Goal: Task Accomplishment & Management: Manage account settings

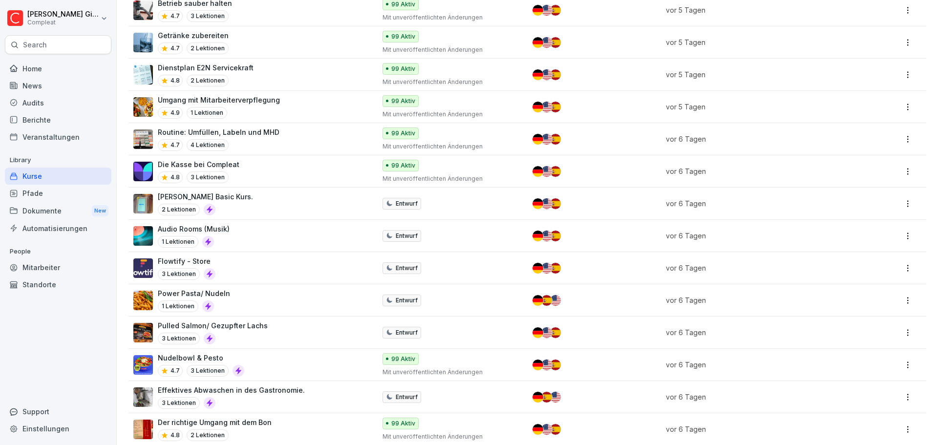
scroll to position [781, 0]
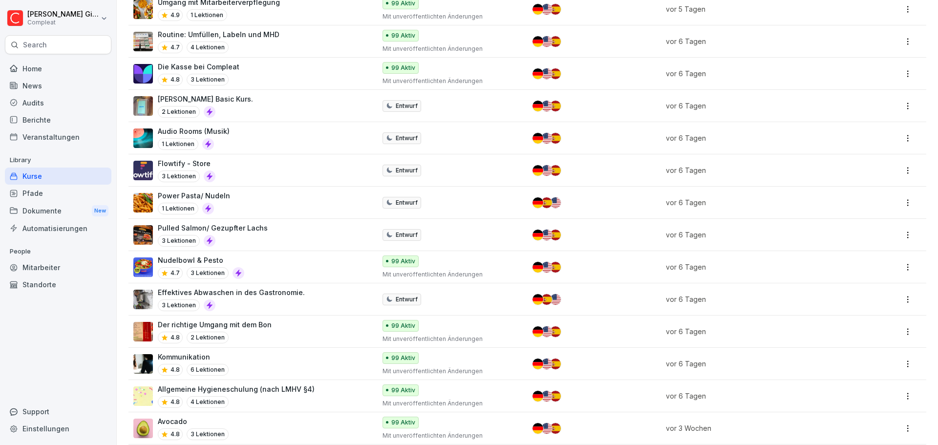
click at [287, 236] on div "Pulled Salmon/ Gezupfter Lachs 3 Lektionen" at bounding box center [249, 235] width 232 height 24
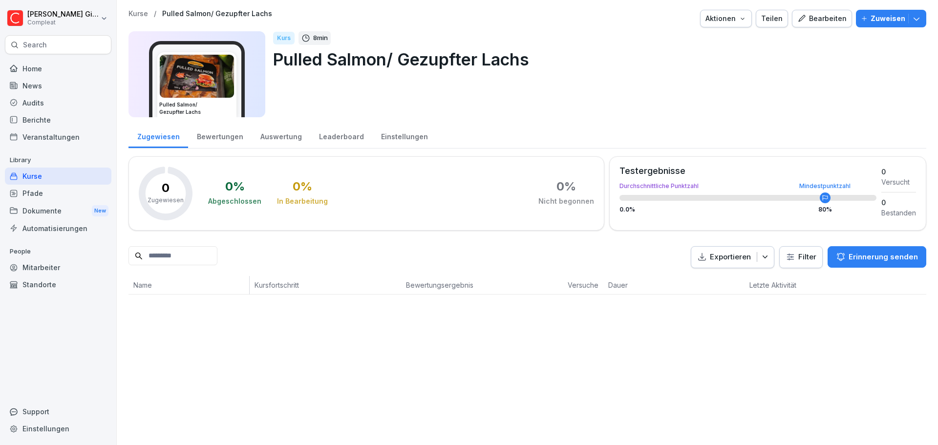
click at [376, 133] on div "Einstellungen" at bounding box center [404, 135] width 64 height 25
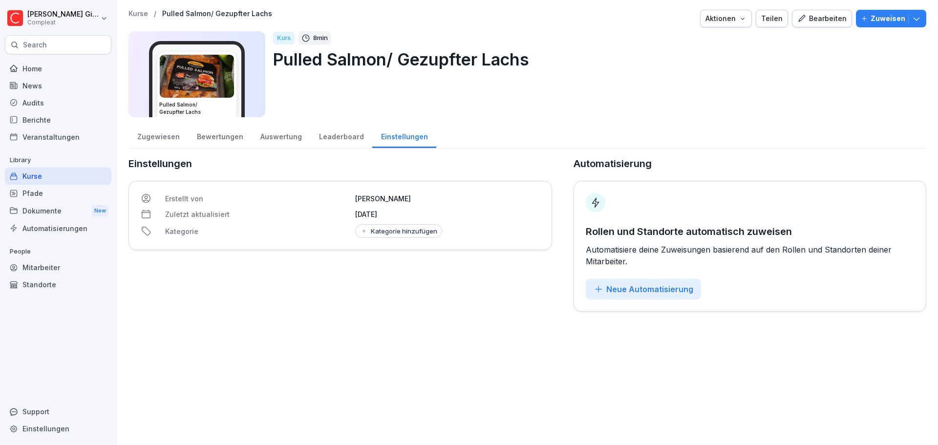
click at [670, 292] on div "Neue Automatisierung" at bounding box center [643, 289] width 100 height 11
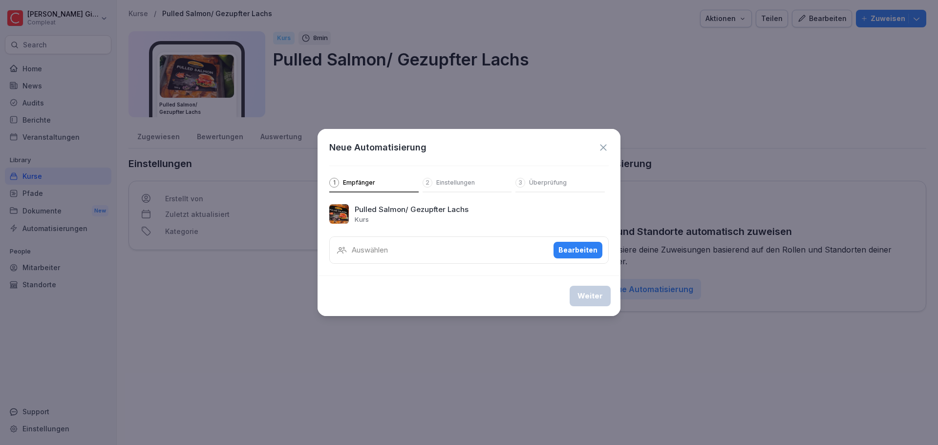
click at [581, 250] on div "Bearbeiten" at bounding box center [577, 250] width 39 height 11
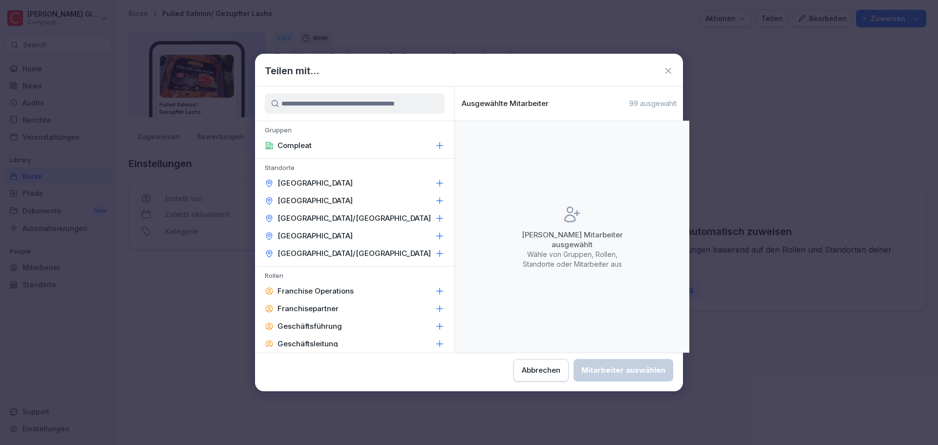
click at [435, 141] on icon at bounding box center [440, 146] width 10 height 10
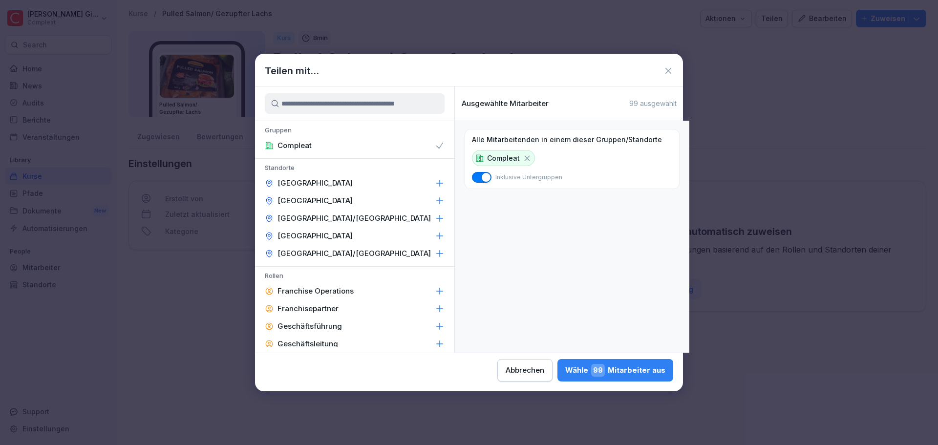
click at [632, 371] on div "Wähle 99 Mitarbeiter aus" at bounding box center [615, 370] width 100 height 13
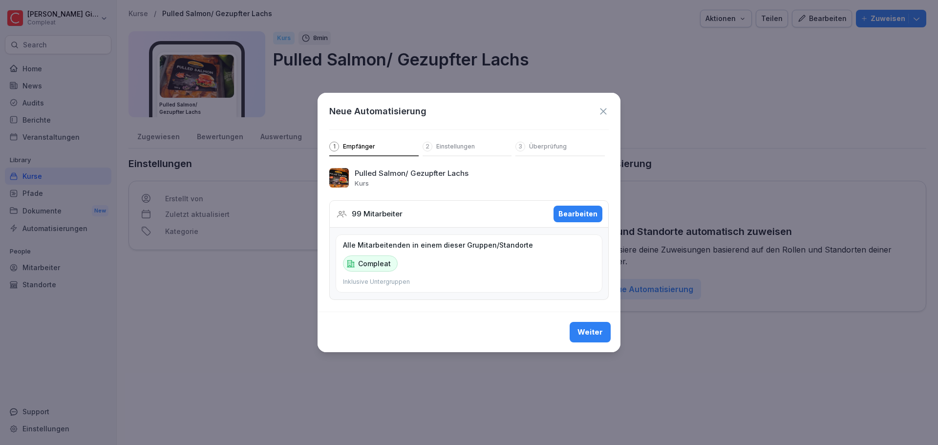
click at [604, 334] on button "Weiter" at bounding box center [589, 332] width 41 height 21
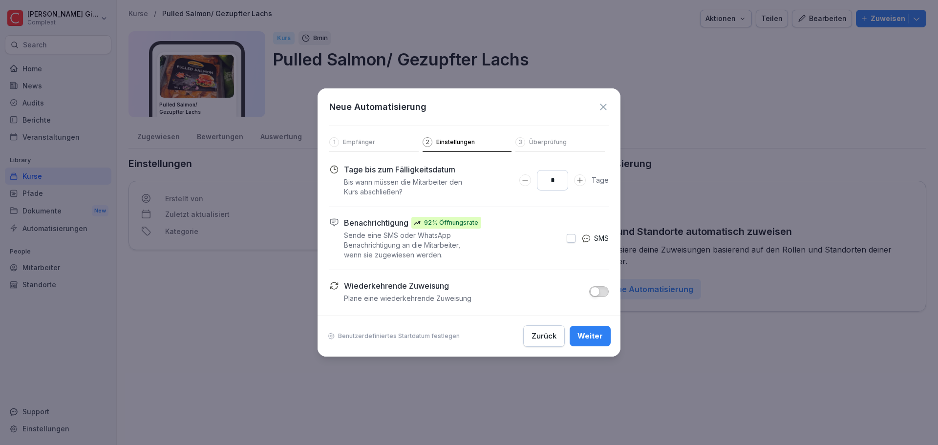
click at [612, 107] on div "Neue Automatisierung 1 Empfänger 2 Einstellungen 3 Überprüfung" at bounding box center [468, 119] width 303 height 63
click at [605, 102] on icon at bounding box center [603, 107] width 11 height 11
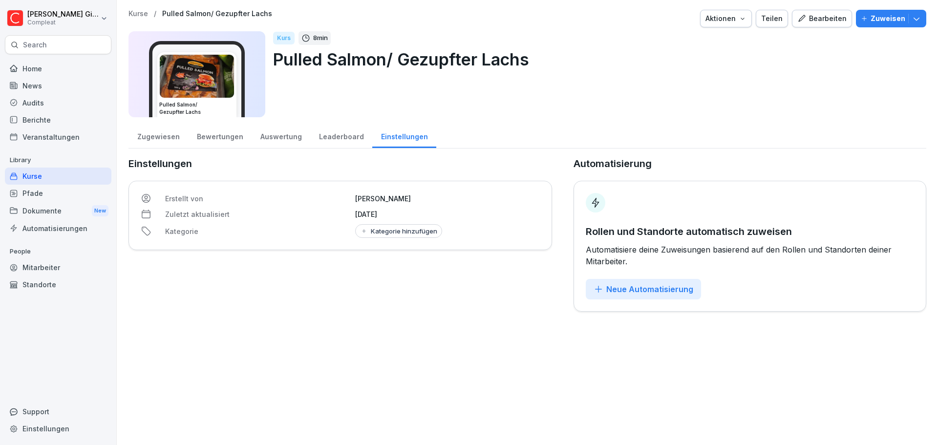
click at [833, 19] on div "Bearbeiten" at bounding box center [821, 18] width 49 height 11
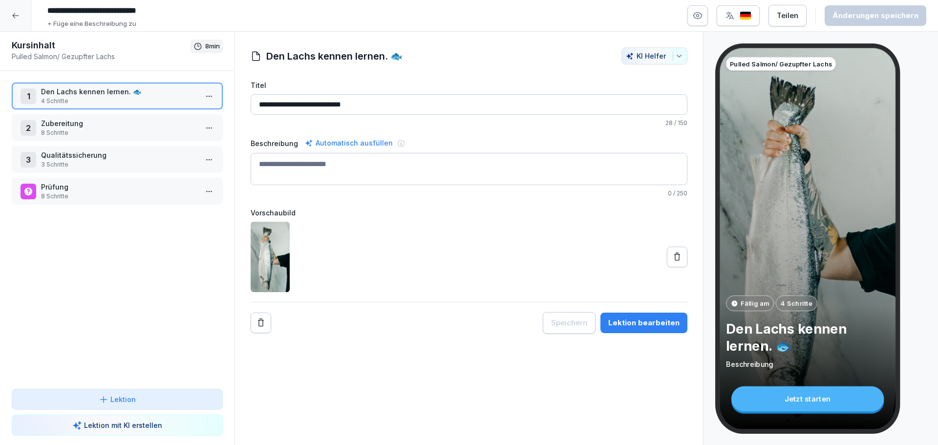
click at [123, 97] on p "4 Schritte" at bounding box center [119, 101] width 156 height 9
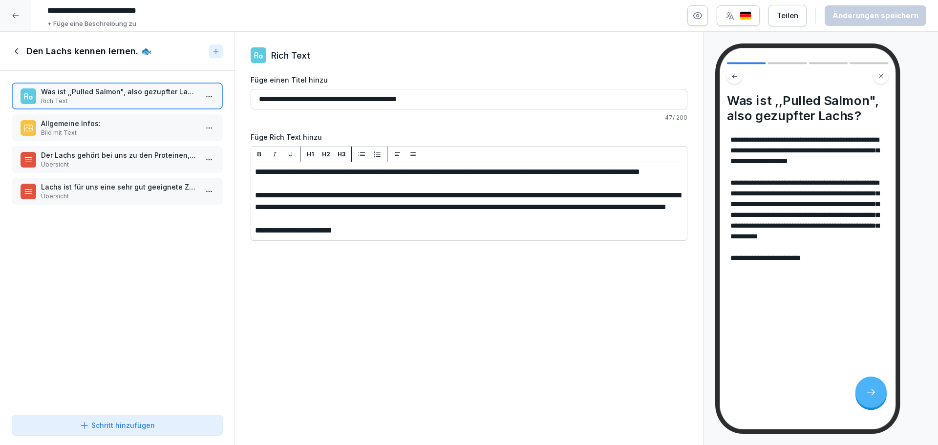
click at [126, 119] on p "Allgemeine Infos:" at bounding box center [119, 123] width 156 height 10
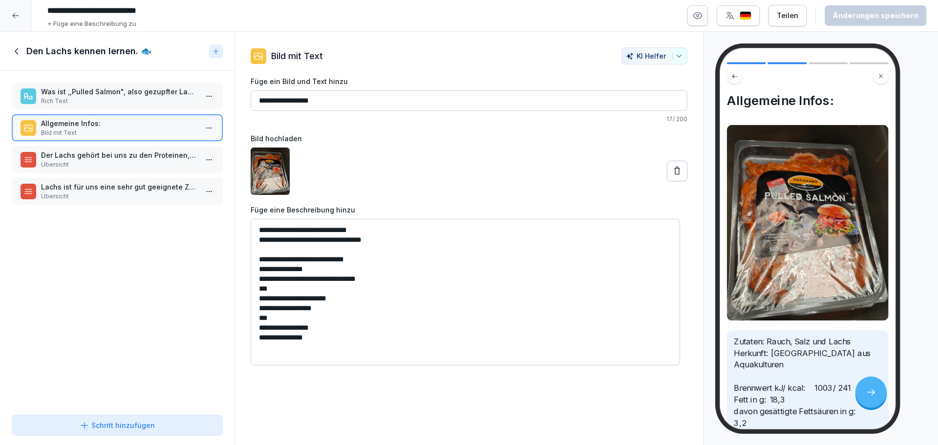
click at [117, 166] on p "Übersicht" at bounding box center [119, 164] width 156 height 9
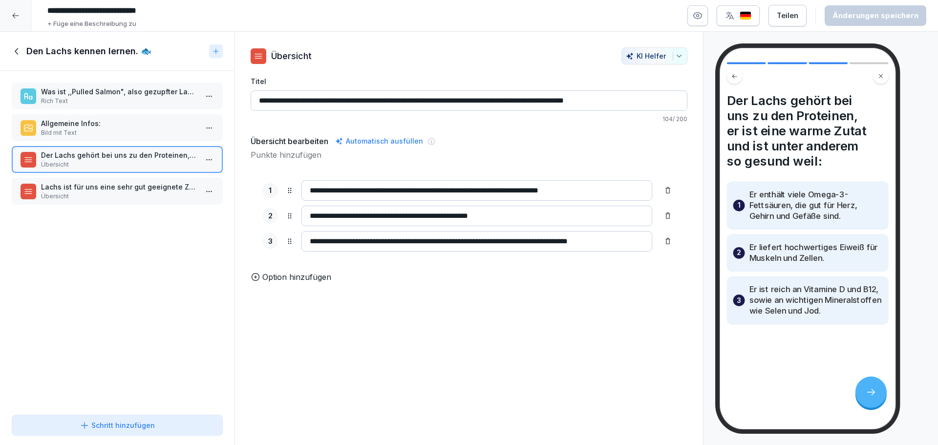
click at [98, 200] on p "Übersicht" at bounding box center [119, 196] width 156 height 9
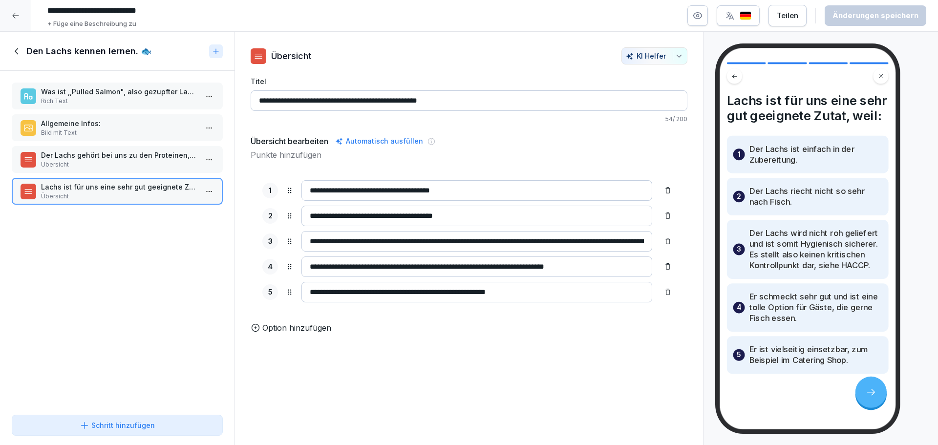
click at [23, 50] on div "Den Lachs kennen lernen. 🐟" at bounding box center [108, 51] width 193 height 12
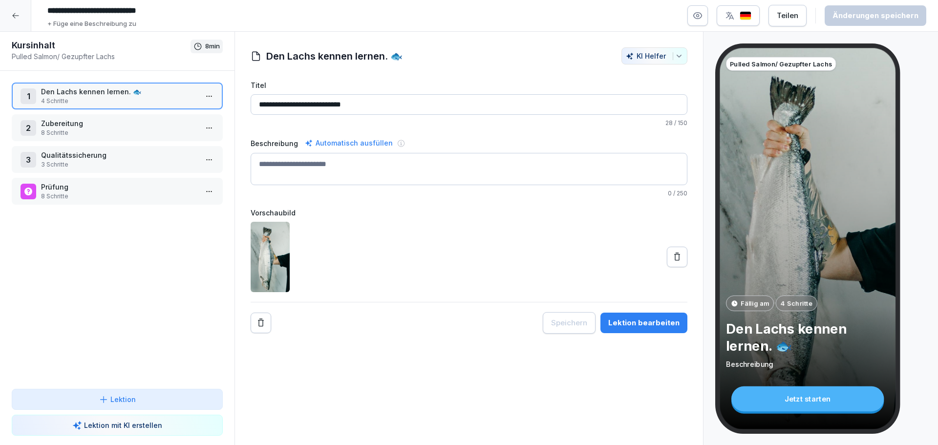
click at [81, 128] on p "8 Schritte" at bounding box center [119, 132] width 156 height 9
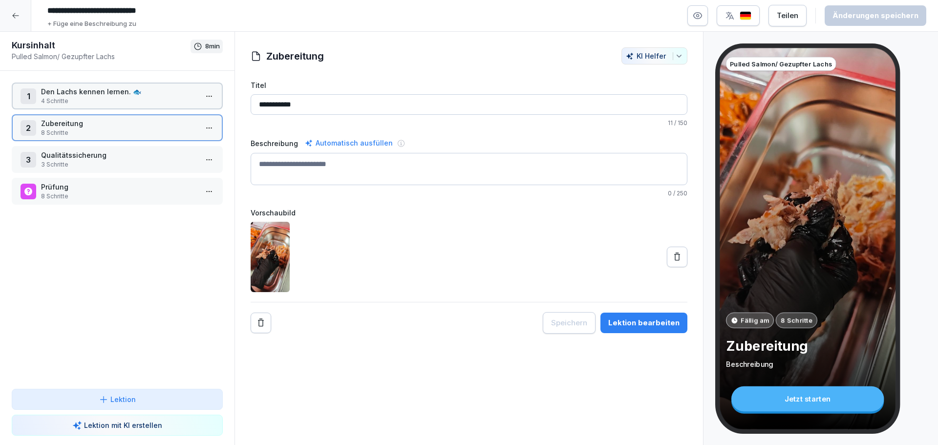
click at [81, 128] on p "8 Schritte" at bounding box center [119, 132] width 156 height 9
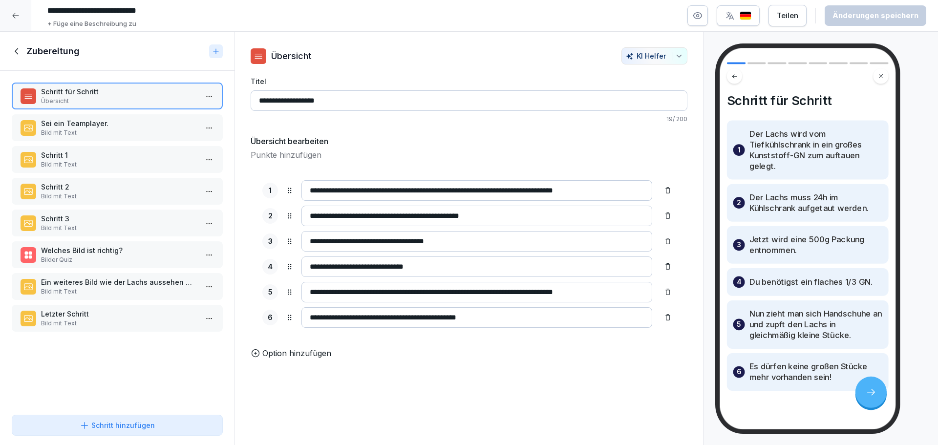
click at [76, 129] on p "Bild mit Text" at bounding box center [119, 132] width 156 height 9
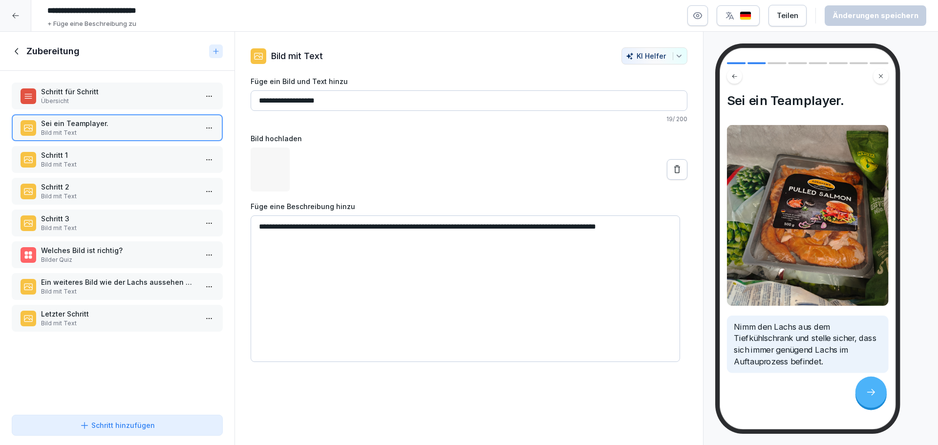
click at [95, 169] on div "Schritt 1 Bild mit Text" at bounding box center [117, 159] width 211 height 27
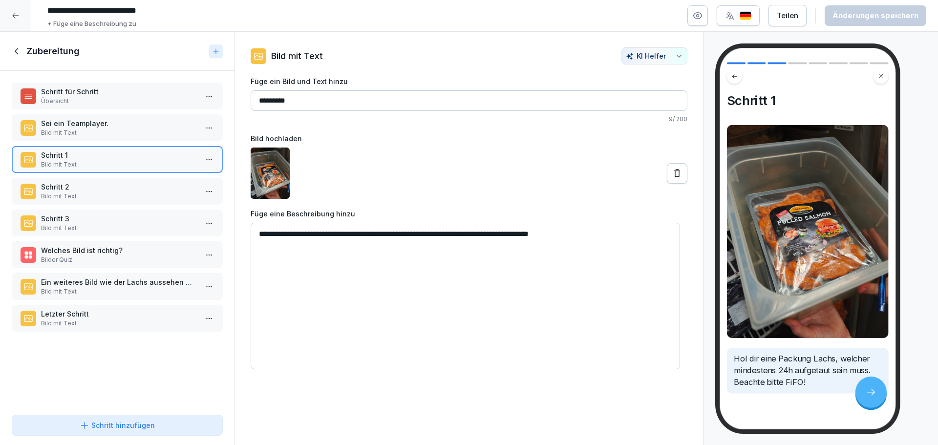
click at [96, 206] on div "Schritt für Schritt Übersicht Sei ein Teamplayer. Bild mit Text Schritt 1 Bild …" at bounding box center [117, 241] width 234 height 340
click at [112, 151] on p "Schritt 1" at bounding box center [119, 155] width 156 height 10
click at [113, 144] on div "Schritt für Schritt Übersicht Sei ein Teamplayer. Bild mit Text Schritt 1 Bild …" at bounding box center [117, 241] width 234 height 340
click at [113, 131] on p "Bild mit Text" at bounding box center [119, 132] width 156 height 9
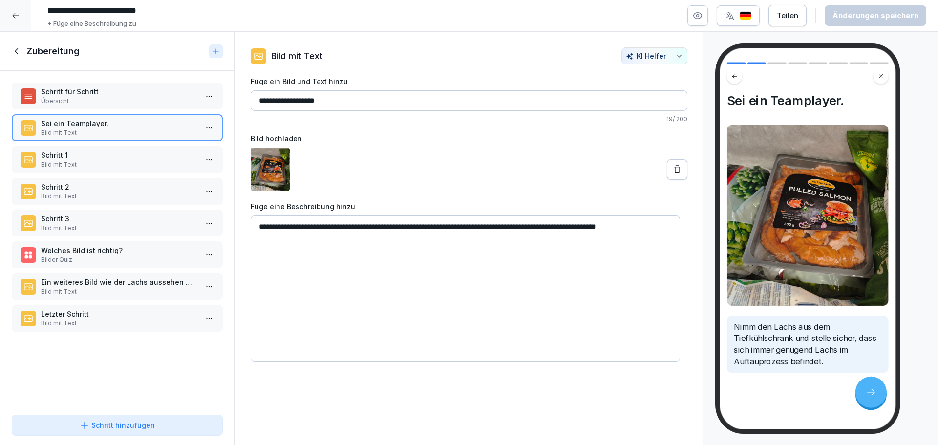
click at [117, 95] on p "Schritt für Schritt" at bounding box center [119, 91] width 156 height 10
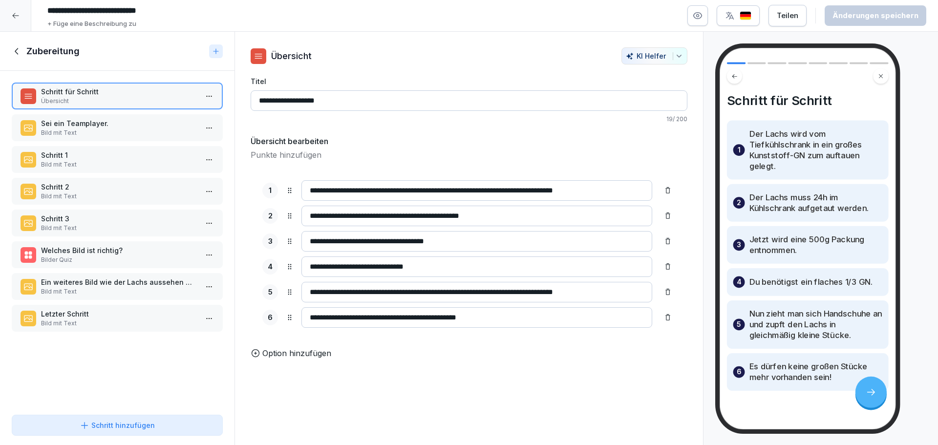
click at [130, 199] on p "Bild mit Text" at bounding box center [119, 196] width 156 height 9
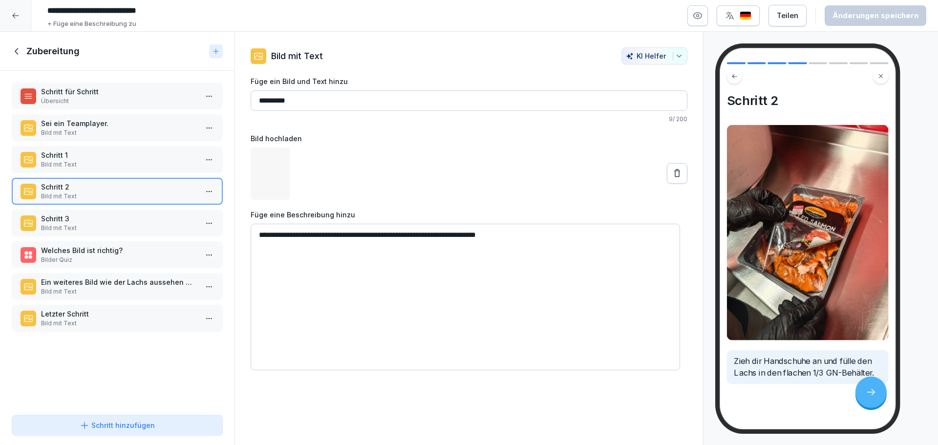
click at [142, 253] on p "Welches Bild ist richtig?" at bounding box center [119, 250] width 156 height 10
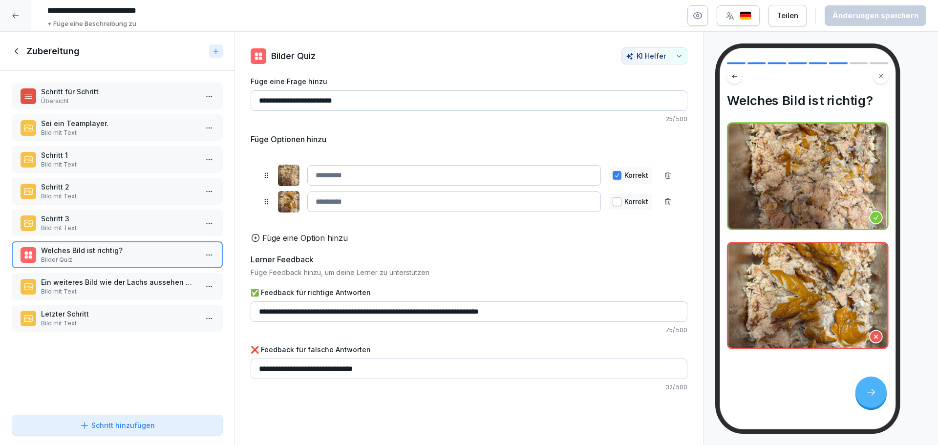
click at [143, 285] on p "Ein weiteres Bild wie der Lachs aussehen muss, wenn er zerkleinert ist!" at bounding box center [119, 282] width 156 height 10
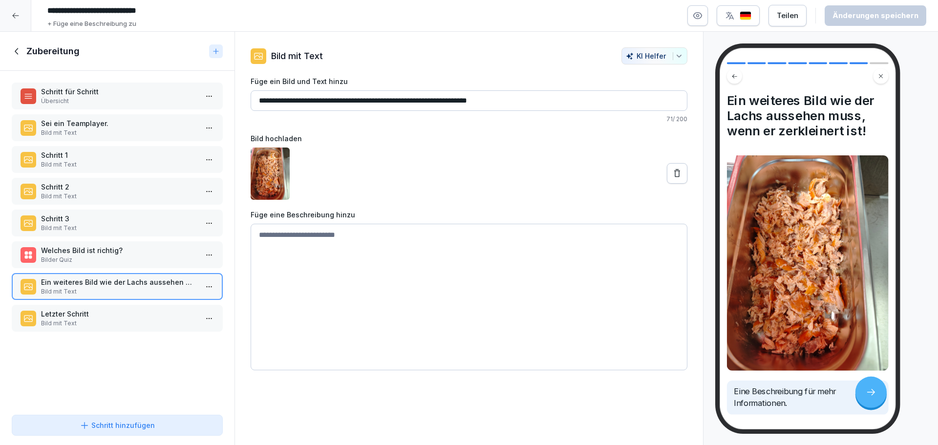
click at [142, 311] on p "Letzter Schritt" at bounding box center [119, 314] width 156 height 10
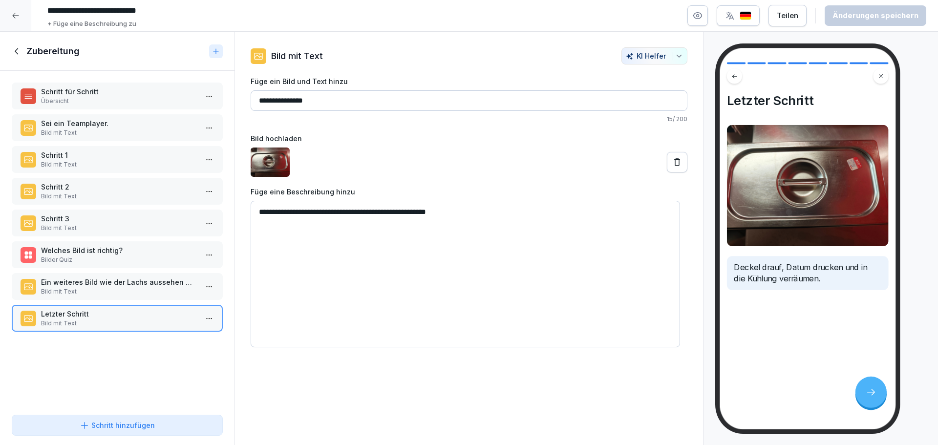
click at [21, 52] on icon at bounding box center [17, 51] width 11 height 11
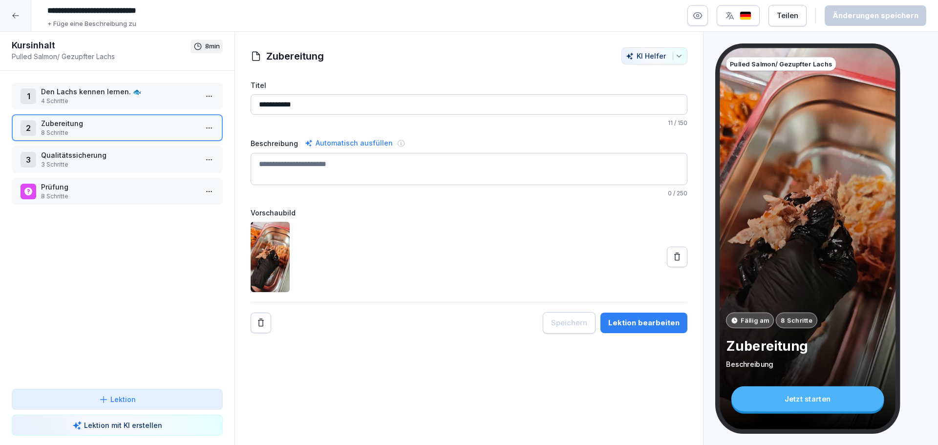
click at [20, 14] on div at bounding box center [15, 15] width 31 height 31
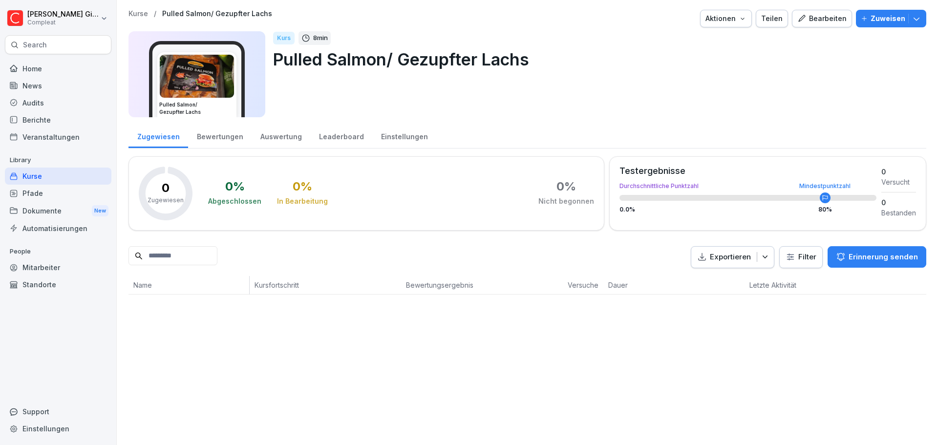
click at [401, 130] on div "Einstellungen" at bounding box center [404, 135] width 64 height 25
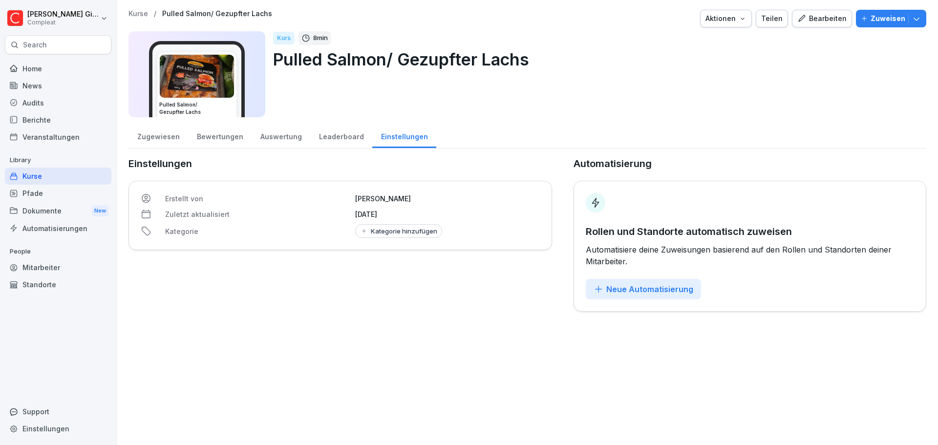
click at [664, 284] on div "Neue Automatisierung" at bounding box center [643, 289] width 100 height 11
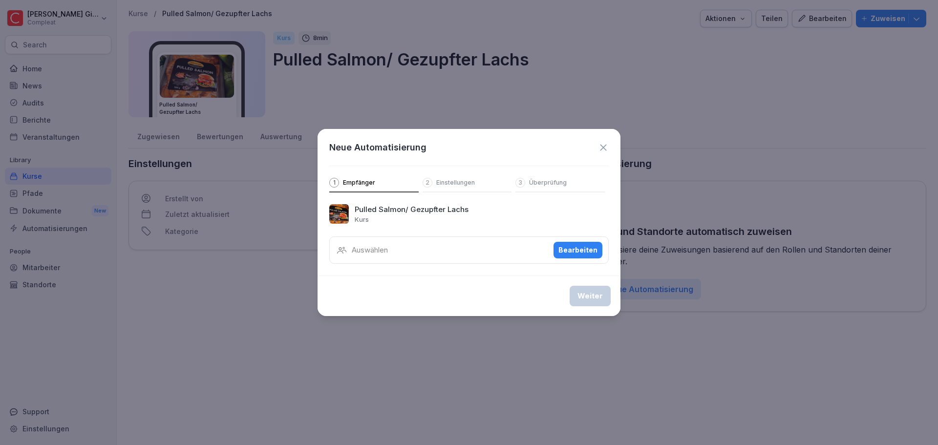
click at [593, 253] on div "Bearbeiten" at bounding box center [577, 250] width 39 height 11
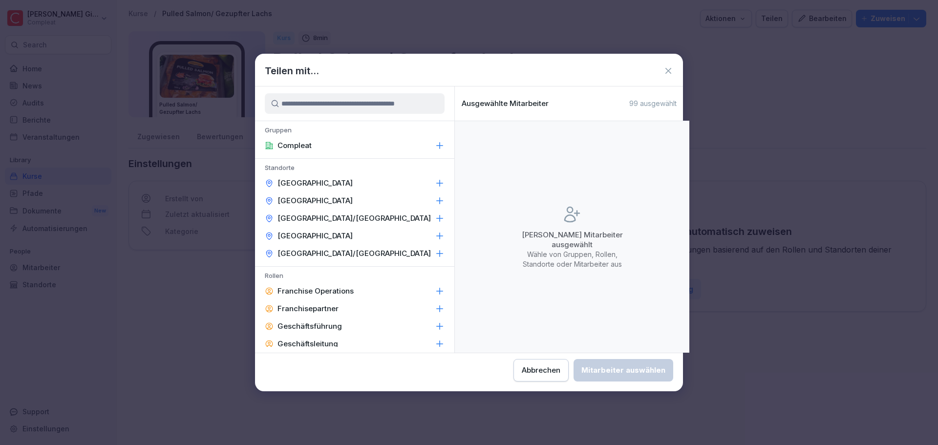
click at [363, 139] on div "Compleat" at bounding box center [354, 146] width 199 height 18
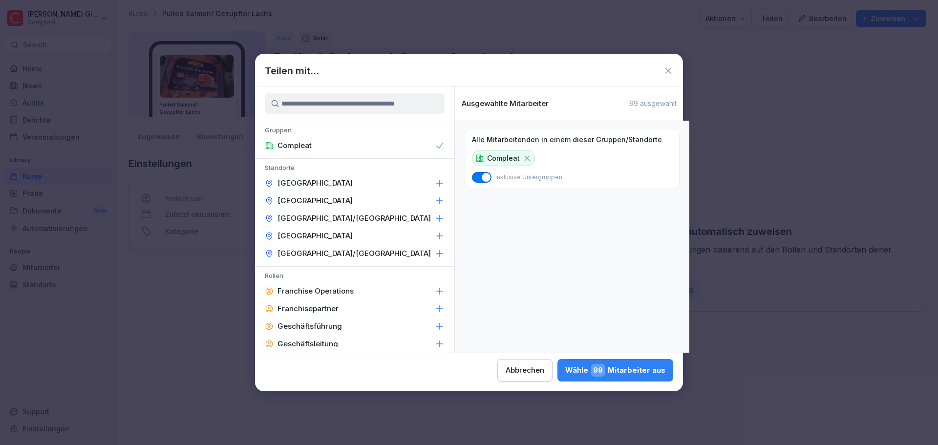
click at [584, 377] on button "Wähle 99 Mitarbeiter aus" at bounding box center [615, 370] width 116 height 22
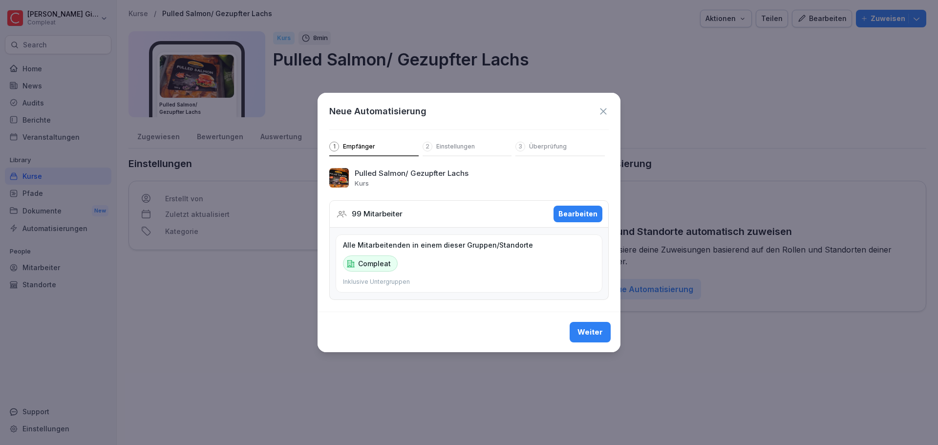
click at [598, 334] on div "Weiter" at bounding box center [589, 332] width 25 height 11
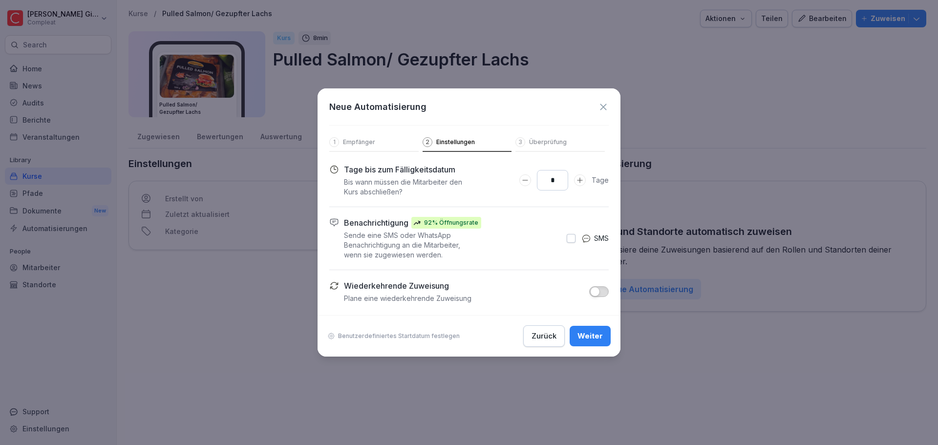
click at [574, 177] on div "*" at bounding box center [552, 180] width 66 height 21
click at [581, 178] on icon "Days to complete number input erhöhen" at bounding box center [579, 179] width 5 height 5
type input "**"
click at [581, 178] on icon "Days to complete number input erhöhen" at bounding box center [579, 179] width 5 height 5
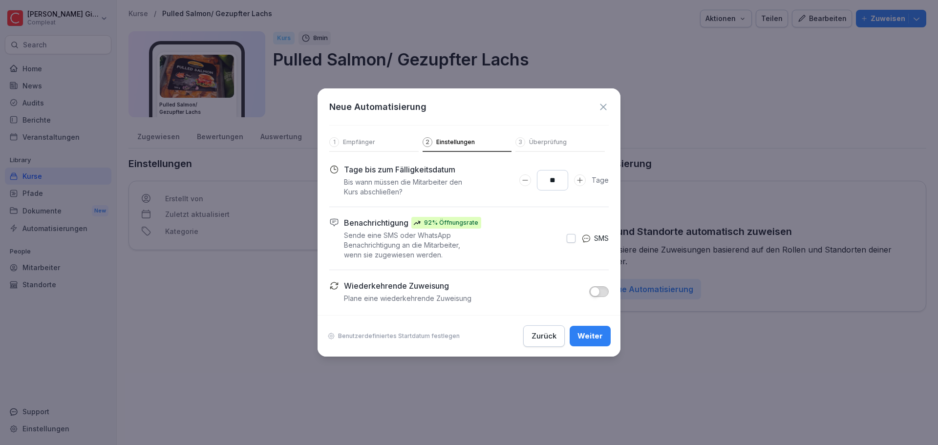
click at [596, 335] on div "Weiter" at bounding box center [589, 336] width 25 height 11
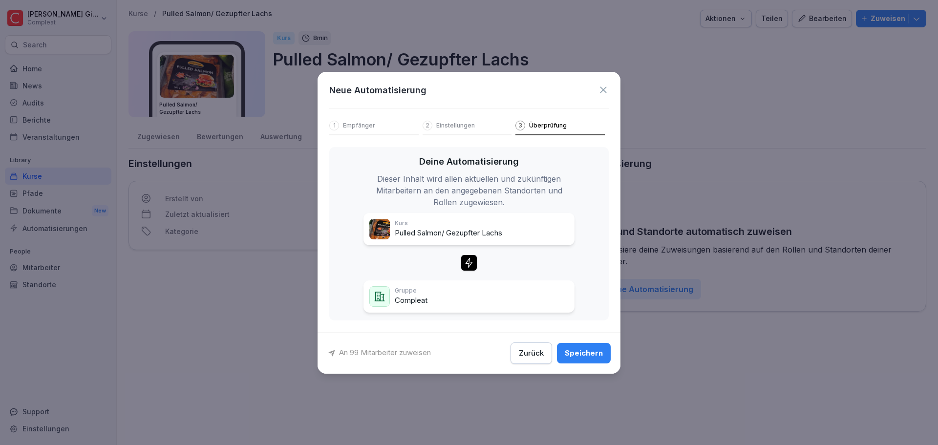
click at [591, 351] on div "Speichern" at bounding box center [583, 353] width 38 height 11
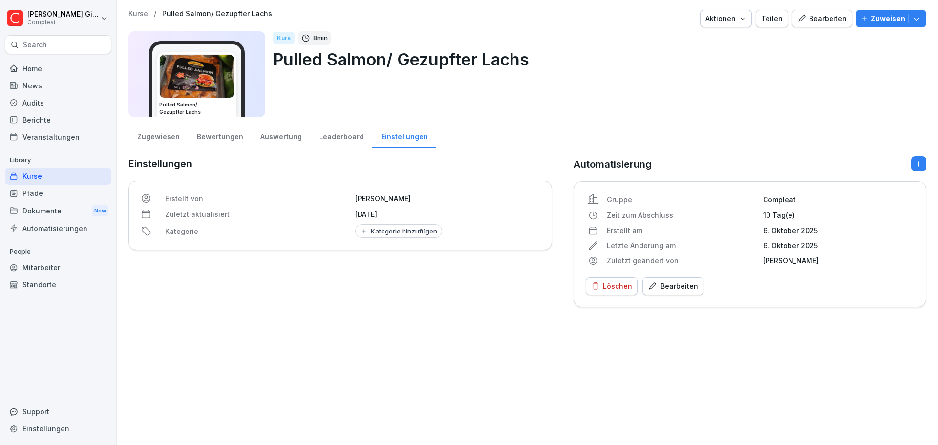
click at [67, 173] on div "Kurse" at bounding box center [58, 175] width 106 height 17
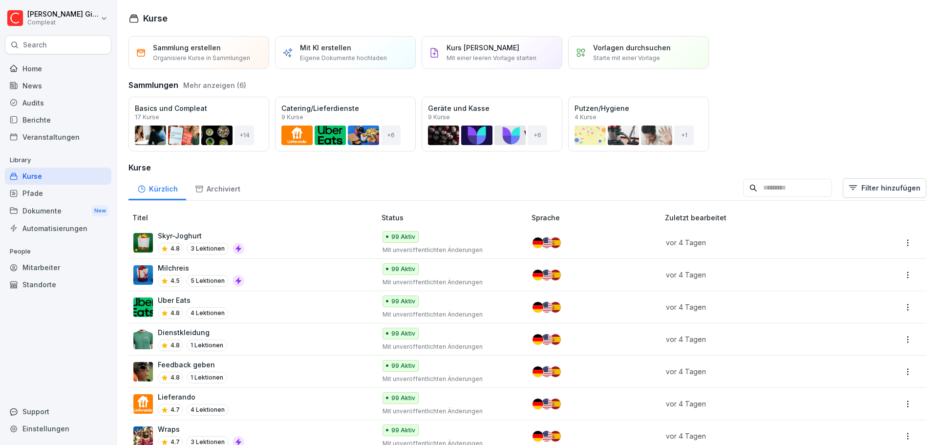
click at [56, 197] on div "Pfade" at bounding box center [58, 193] width 106 height 17
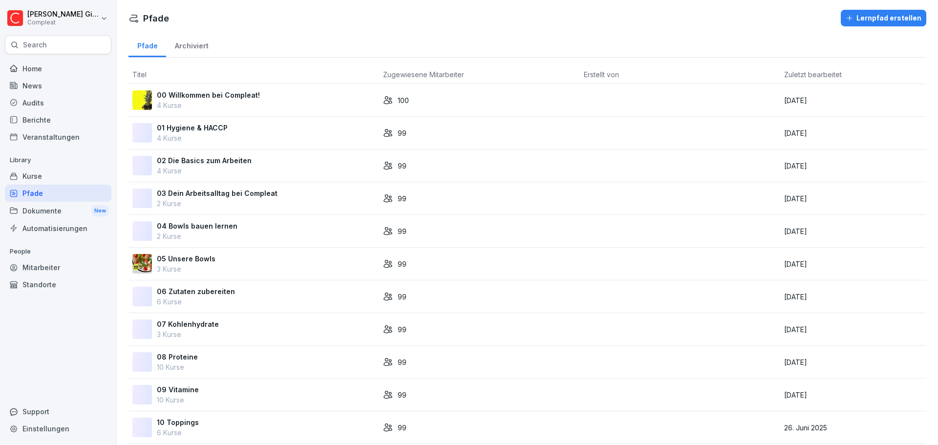
scroll to position [374, 0]
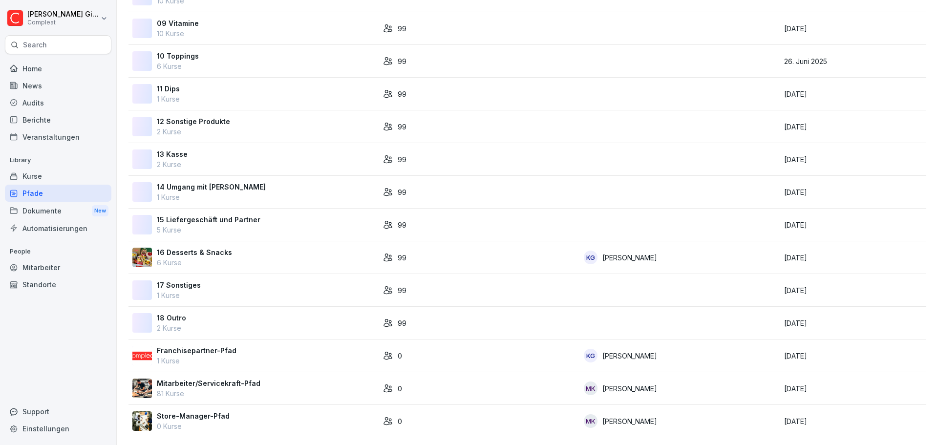
click at [270, 378] on div "Mitarbeiter/Servicekraft-Pfad 81 Kurse" at bounding box center [253, 388] width 243 height 21
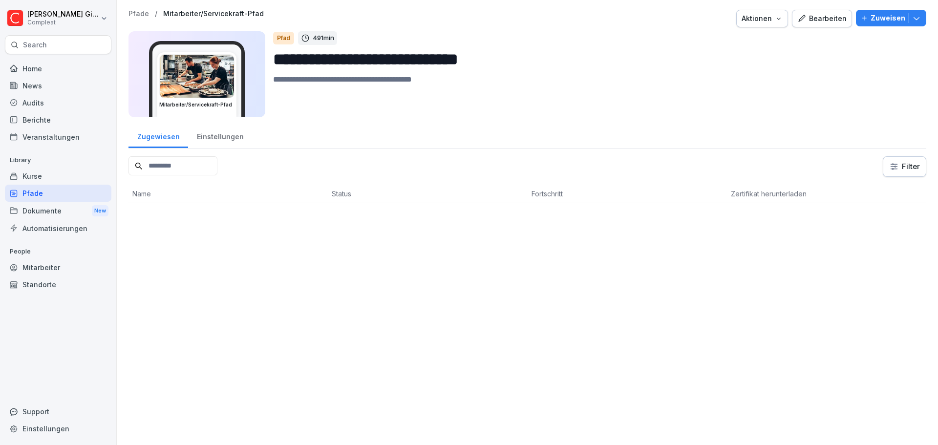
click at [834, 15] on div "Bearbeiten" at bounding box center [821, 18] width 49 height 11
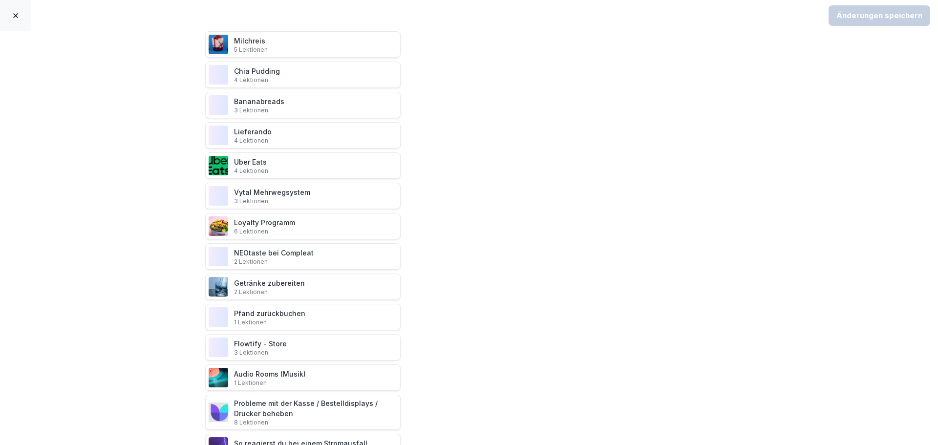
scroll to position [2137, 0]
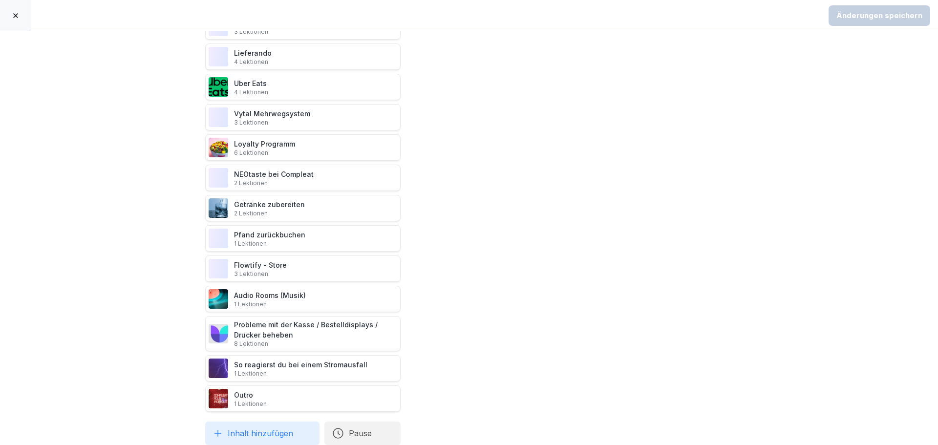
click at [238, 432] on button "Inhalt hinzufügen" at bounding box center [262, 432] width 114 height 23
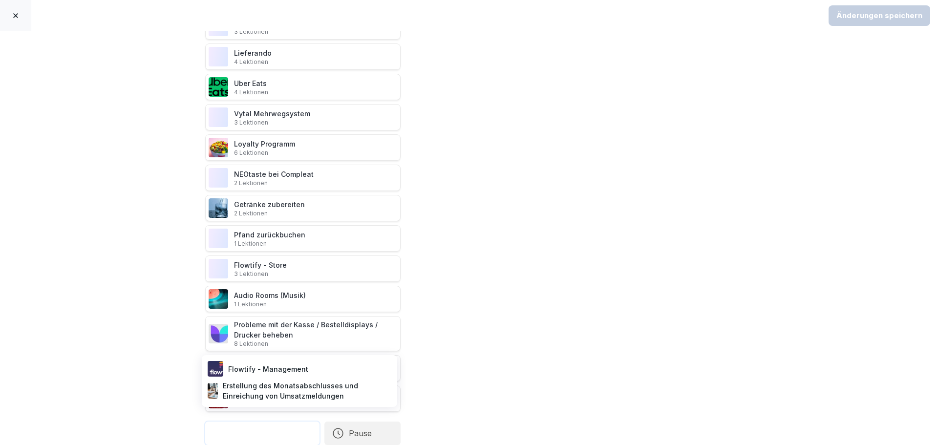
click at [144, 318] on div "Mitarbeiter/Servicekraft-Pfad Willkommen bei Compleat 1 Lektionen Das ist unser…" at bounding box center [469, 238] width 938 height 414
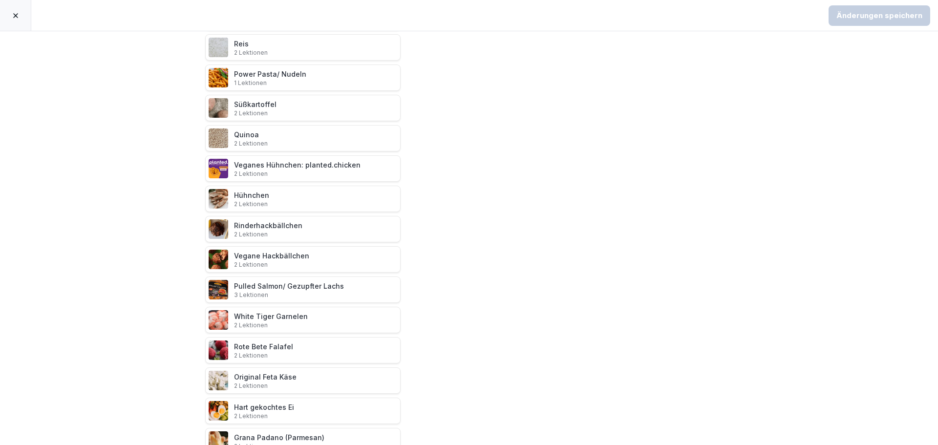
scroll to position [818, 0]
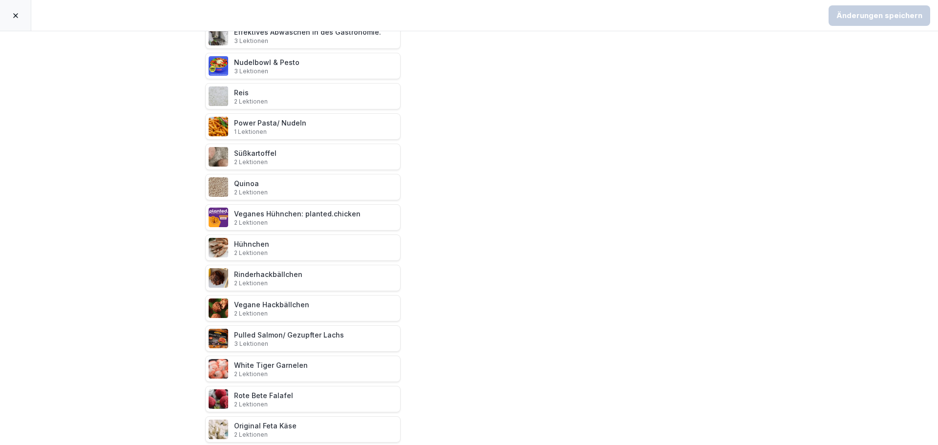
click at [24, 22] on div at bounding box center [15, 15] width 31 height 31
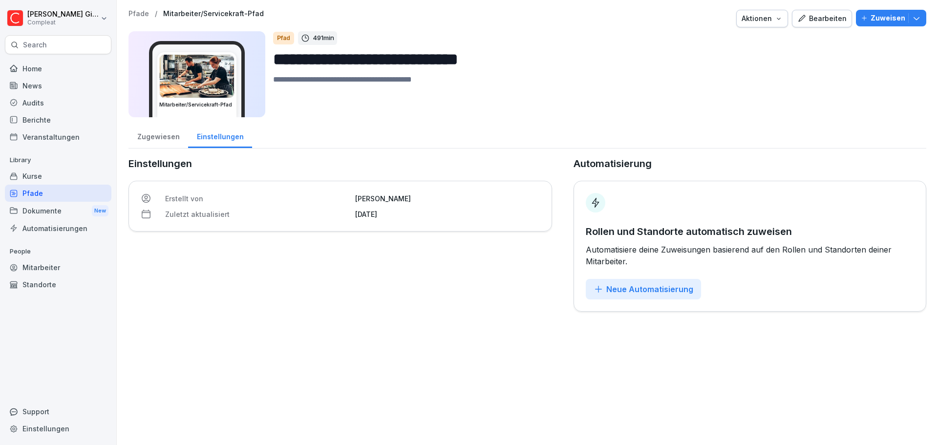
click at [42, 79] on div "News" at bounding box center [58, 85] width 106 height 17
click at [42, 70] on div "Home" at bounding box center [58, 68] width 106 height 17
